Goal: Task Accomplishment & Management: Use online tool/utility

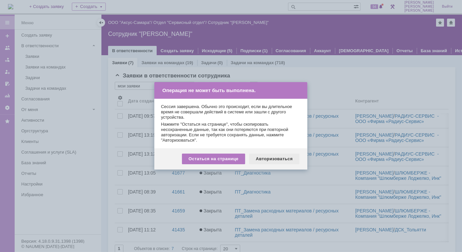
click at [284, 158] on div "Авторизоваться" at bounding box center [274, 159] width 50 height 11
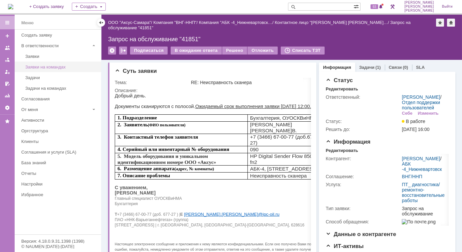
click at [54, 65] on div "Заявки на командах" at bounding box center [61, 67] width 72 height 5
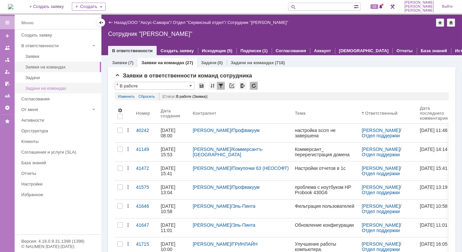
click at [80, 88] on div "Задачи на командах" at bounding box center [61, 88] width 72 height 5
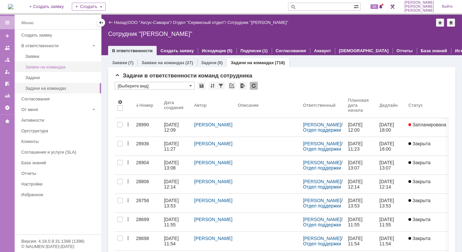
click at [94, 69] on div "Заявки на командах" at bounding box center [61, 67] width 72 height 5
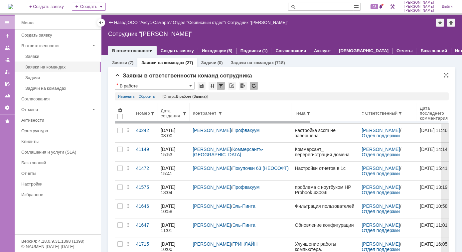
click at [176, 112] on div "Дата создания" at bounding box center [172, 113] width 22 height 10
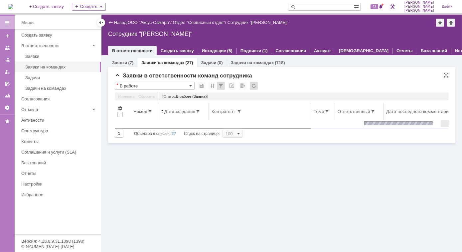
click at [161, 112] on span at bounding box center [162, 111] width 3 height 5
click at [162, 113] on span at bounding box center [162, 111] width 3 height 5
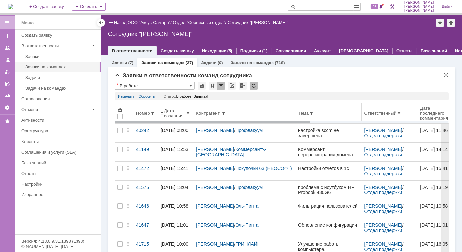
click at [161, 115] on span at bounding box center [162, 113] width 3 height 5
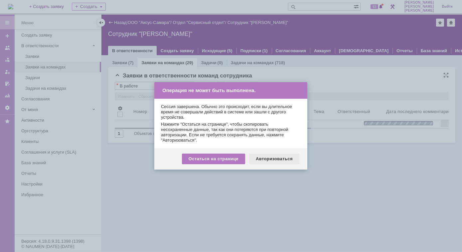
click at [272, 159] on div "Авторизоваться" at bounding box center [274, 159] width 50 height 11
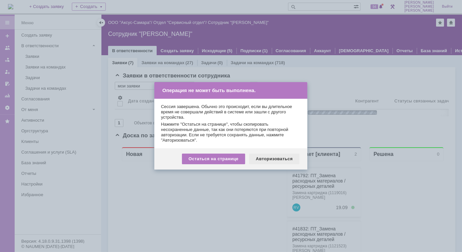
click at [279, 162] on div "Авторизоваться" at bounding box center [274, 159] width 50 height 11
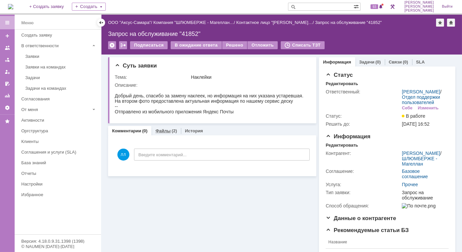
click at [162, 132] on link "Файлы" at bounding box center [162, 130] width 15 height 5
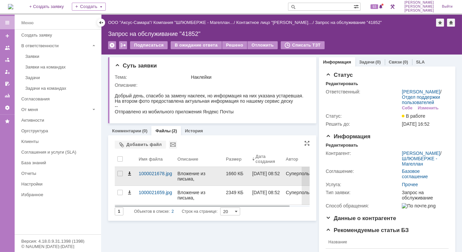
click at [128, 174] on span at bounding box center [129, 173] width 5 height 5
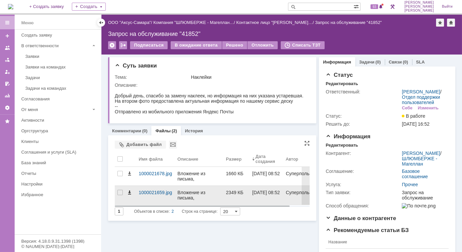
click at [129, 192] on span at bounding box center [129, 192] width 5 height 5
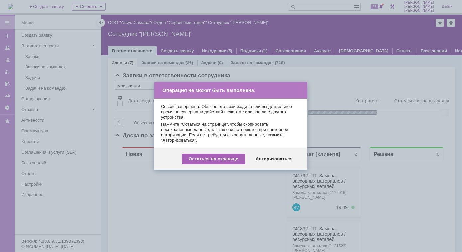
click at [218, 160] on div "Остаться на странице" at bounding box center [213, 159] width 63 height 11
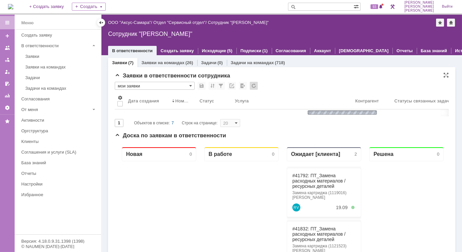
click at [160, 124] on span "Объектов в списке:" at bounding box center [152, 123] width 36 height 5
click at [127, 67] on div "Заявки в ответственности сотрудника * мои заявки Результаты поиска: 1 Объектов …" at bounding box center [281, 240] width 347 height 347
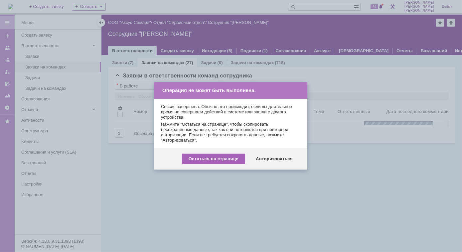
click at [218, 161] on div "Остаться на странице" at bounding box center [213, 159] width 63 height 11
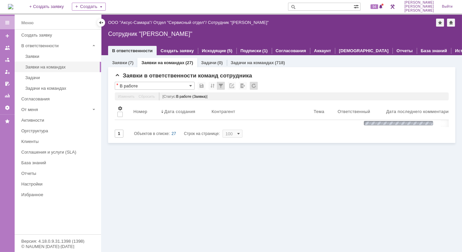
click at [331, 6] on input "text" at bounding box center [321, 7] width 66 height 8
type input "[PERSON_NAME]"
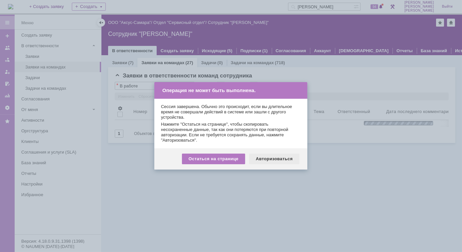
click at [275, 160] on div "Авторизоваться" at bounding box center [274, 159] width 50 height 11
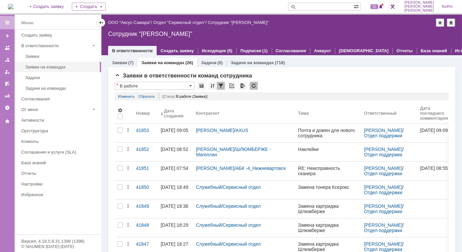
click at [320, 6] on input "text" at bounding box center [321, 7] width 66 height 8
type input "косма"
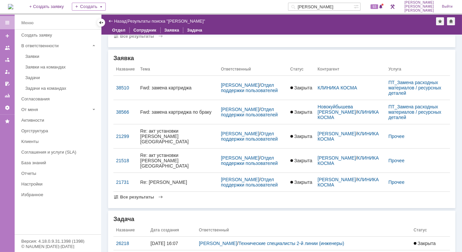
scroll to position [181, 0]
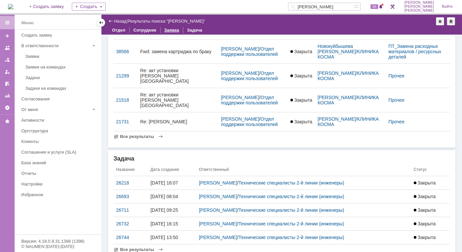
click at [167, 31] on link "Заявка" at bounding box center [171, 30] width 23 height 10
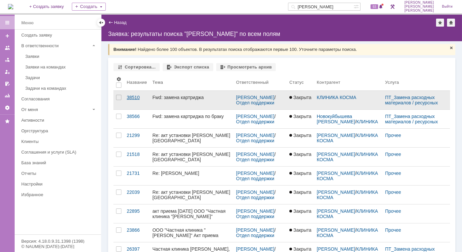
click at [132, 97] on div "38510" at bounding box center [137, 97] width 20 height 5
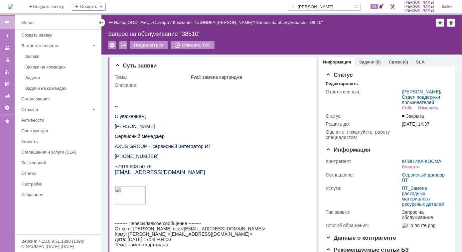
click at [13, 6] on img at bounding box center [10, 6] width 5 height 5
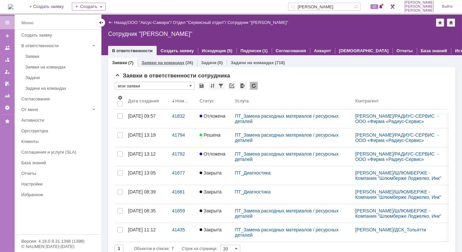
click at [166, 62] on link "Заявки на командах" at bounding box center [162, 62] width 43 height 5
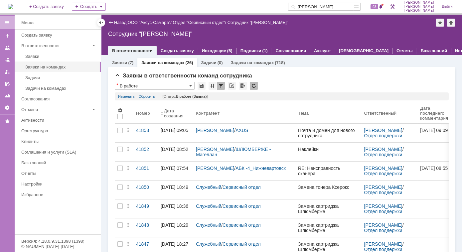
drag, startPoint x: 339, startPoint y: 7, endPoint x: 301, endPoint y: 13, distance: 39.4
click at [301, 13] on div "На домашнюю + Создать заявку Создать косма 93 Лонская Лариса Вячеславовна Выйти" at bounding box center [231, 7] width 462 height 15
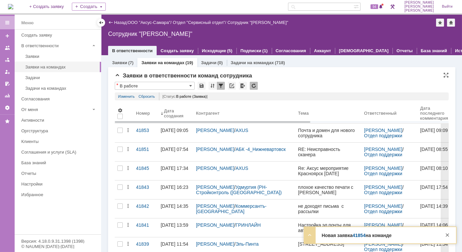
click at [333, 236] on strong "Новая заявка 41854 на команде" at bounding box center [357, 235] width 70 height 5
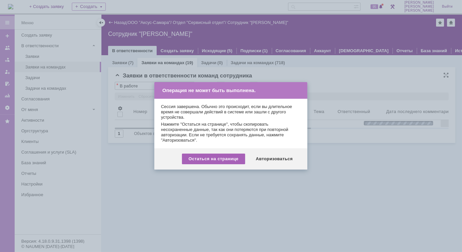
click at [218, 158] on div "Остаться на странице" at bounding box center [213, 159] width 63 height 11
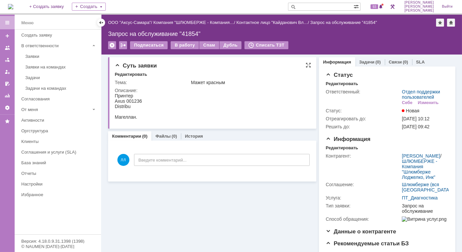
click at [271, 93] on div "Описание:" at bounding box center [212, 90] width 194 height 5
click at [181, 45] on div "В работу" at bounding box center [185, 45] width 28 height 8
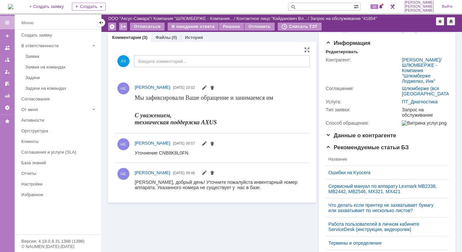
scroll to position [91, 0]
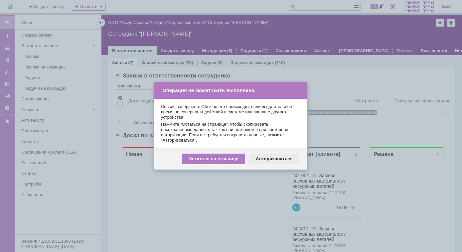
click at [267, 158] on div "Авторизоваться" at bounding box center [274, 159] width 50 height 11
click at [270, 158] on div "Авторизоваться" at bounding box center [274, 159] width 50 height 11
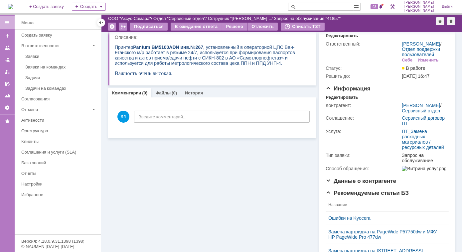
scroll to position [60, 0]
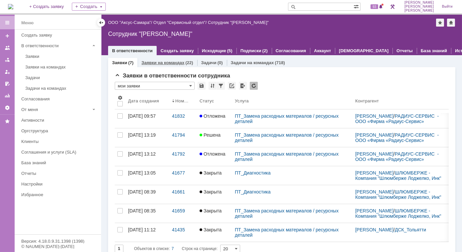
click at [158, 62] on link "Заявки на командах" at bounding box center [162, 62] width 43 height 5
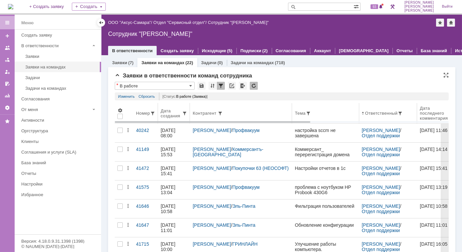
click at [172, 114] on div "Дата создания" at bounding box center [172, 113] width 22 height 10
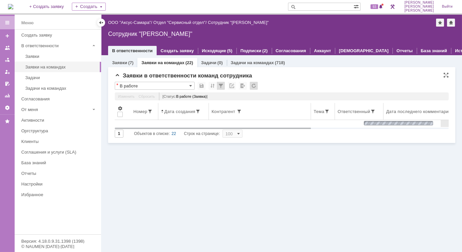
click at [162, 113] on span at bounding box center [162, 111] width 3 height 5
